Goal: Information Seeking & Learning: Learn about a topic

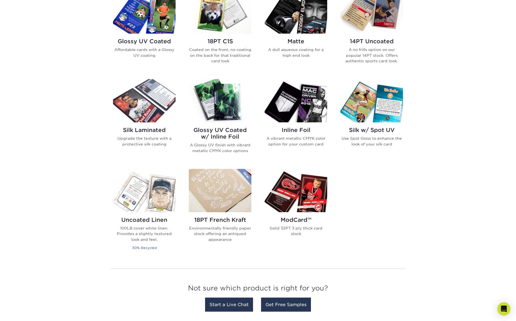
scroll to position [291, 0]
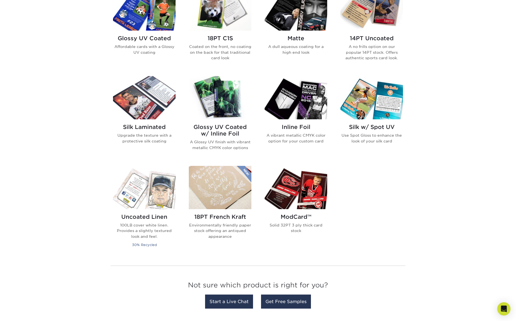
click at [230, 107] on img at bounding box center [220, 97] width 63 height 43
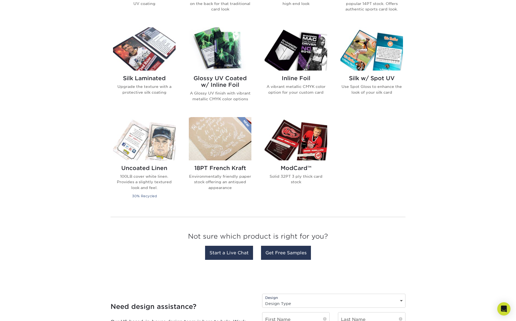
scroll to position [506, 0]
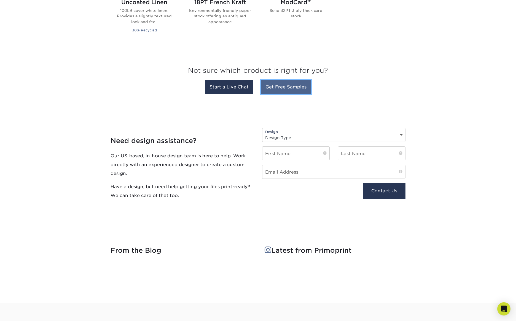
click at [289, 87] on link "Get Free Samples" at bounding box center [286, 87] width 50 height 14
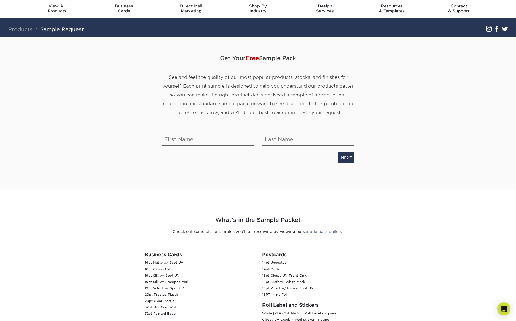
scroll to position [44, 0]
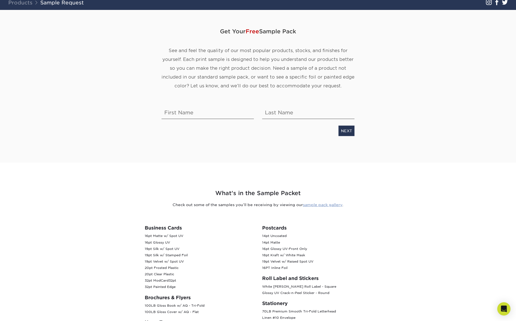
click at [316, 205] on link "sample pack gallery" at bounding box center [322, 205] width 39 height 4
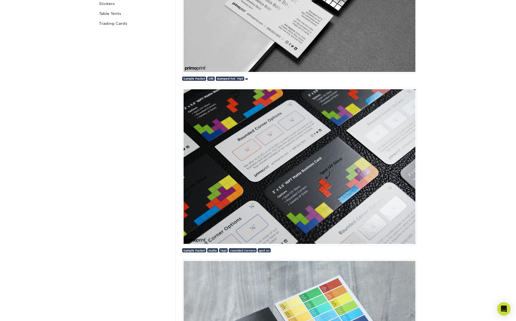
scroll to position [255, 0]
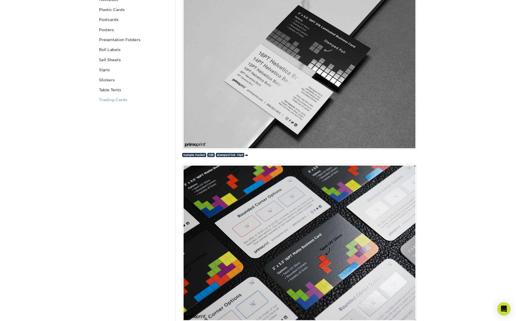
click at [120, 100] on link "Trading Cards" at bounding box center [134, 100] width 74 height 10
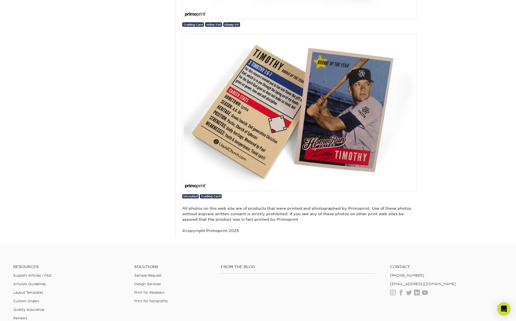
scroll to position [1338, 0]
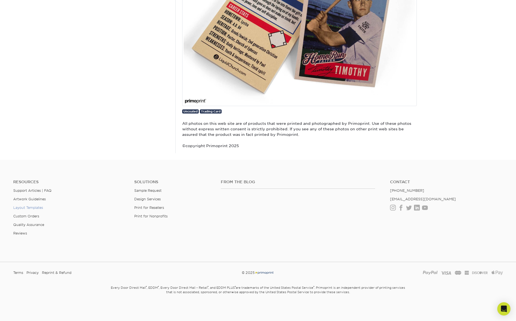
click at [37, 208] on link "Layout Templates" at bounding box center [28, 208] width 30 height 4
